Goal: Browse casually

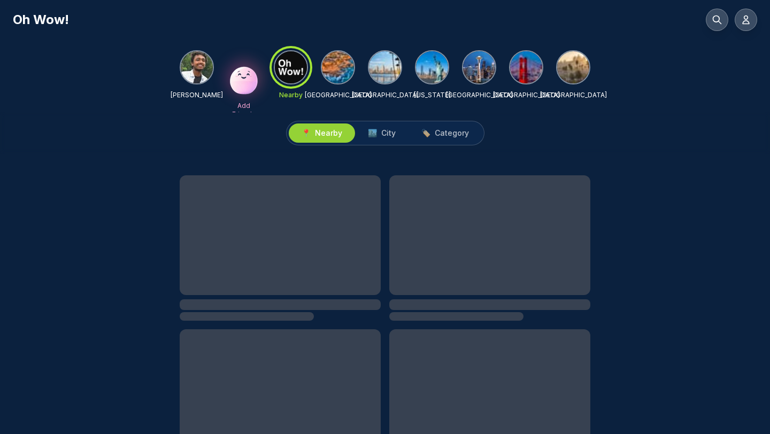
click at [395, 69] on img at bounding box center [385, 67] width 32 height 32
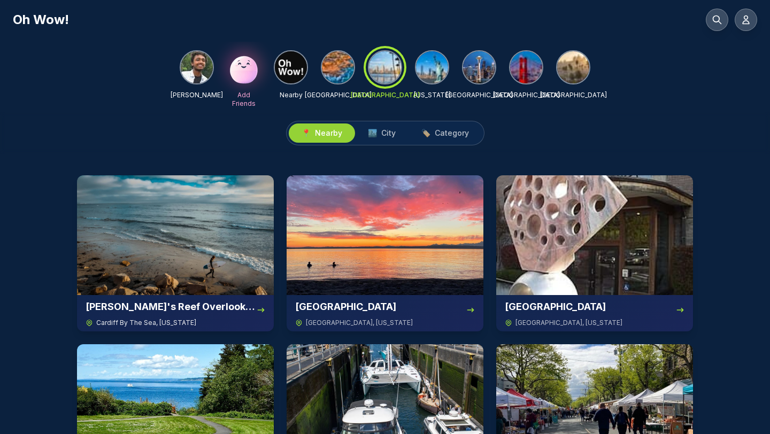
click at [217, 234] on img at bounding box center [175, 235] width 197 height 120
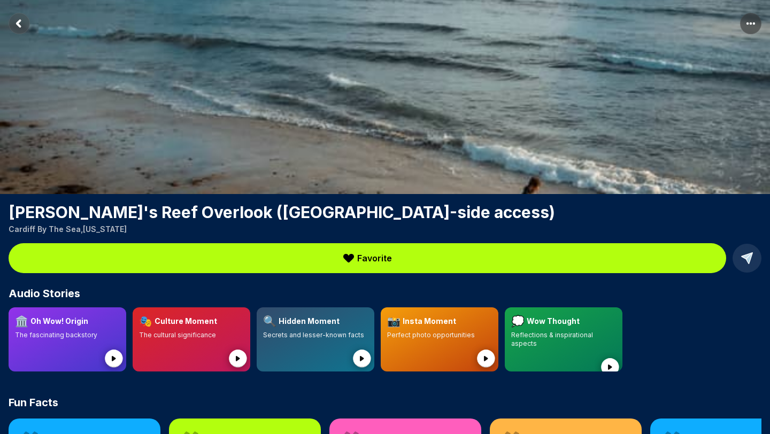
click at [19, 25] on icon "Return to previous page" at bounding box center [18, 23] width 3 height 6
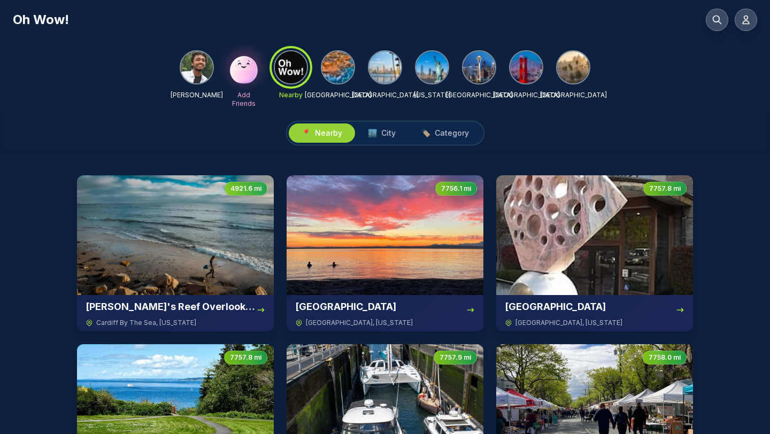
click at [528, 66] on img at bounding box center [526, 67] width 32 height 32
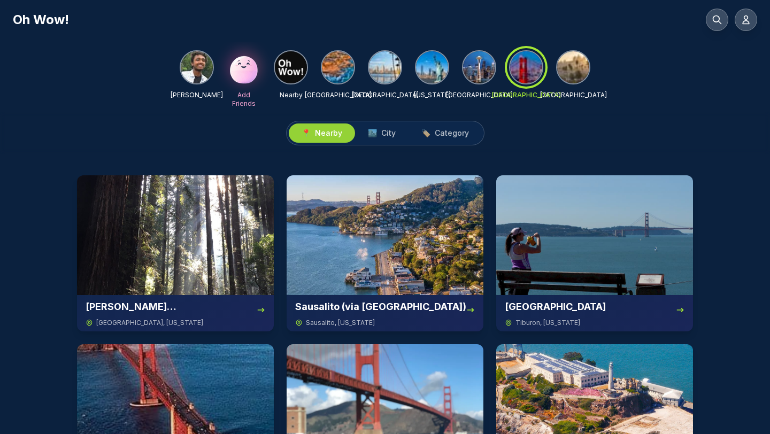
click at [580, 67] on img at bounding box center [573, 67] width 32 height 32
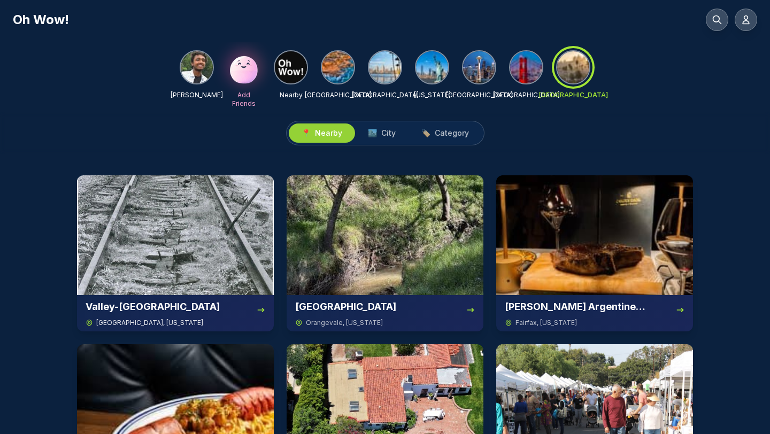
click at [217, 266] on img at bounding box center [175, 235] width 197 height 120
